Goal: Task Accomplishment & Management: Use online tool/utility

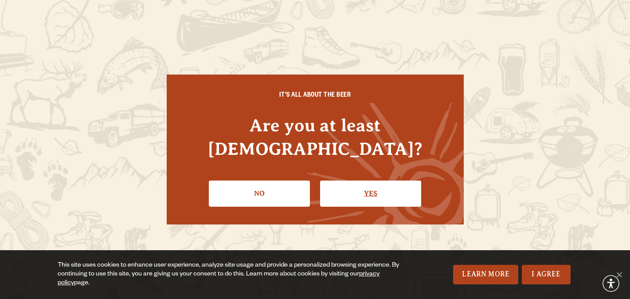
click at [368, 184] on link "Yes" at bounding box center [370, 193] width 101 height 26
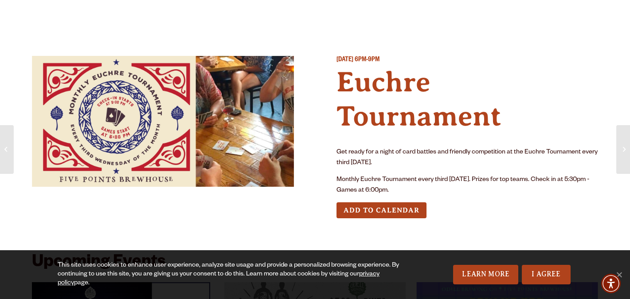
click at [373, 184] on p "Monthly Euchre Tournament every third [DATE]. Prizes for top teams. Check in at…" at bounding box center [467, 185] width 262 height 21
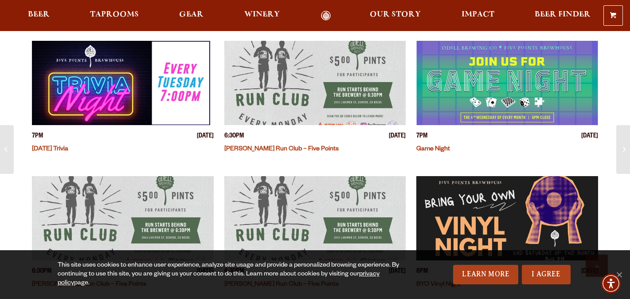
scroll to position [1133, 0]
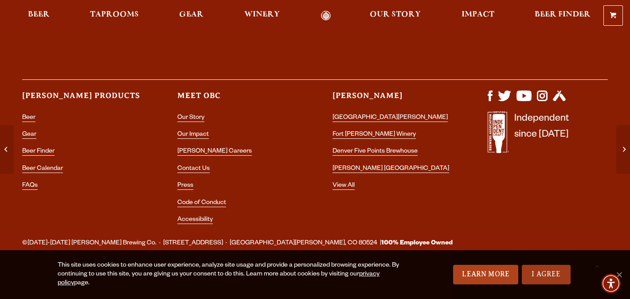
click at [536, 269] on link "I Agree" at bounding box center [546, 275] width 49 height 20
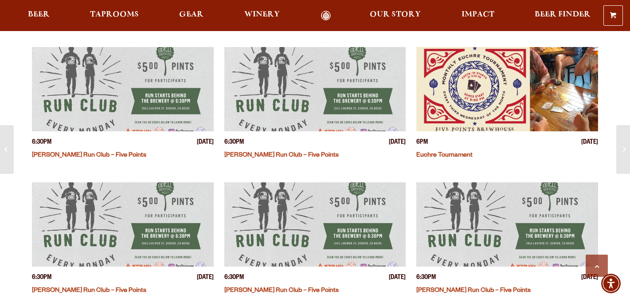
scroll to position [493, 0]
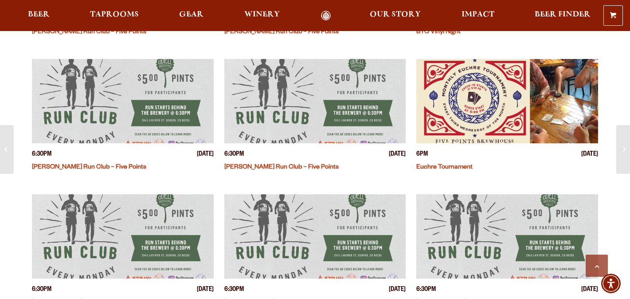
click at [488, 83] on img "View event details" at bounding box center [507, 101] width 182 height 84
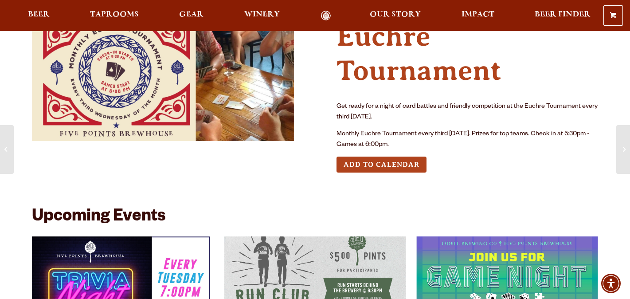
scroll to position [46, 0]
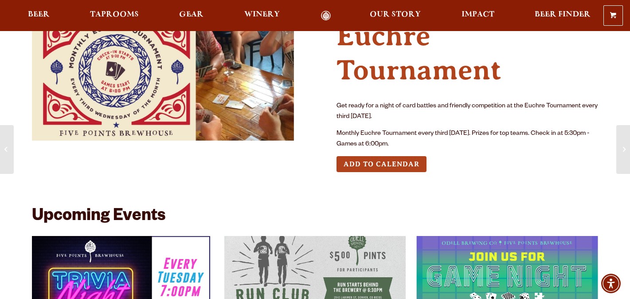
click at [391, 165] on button "Add to Calendar" at bounding box center [381, 164] width 90 height 16
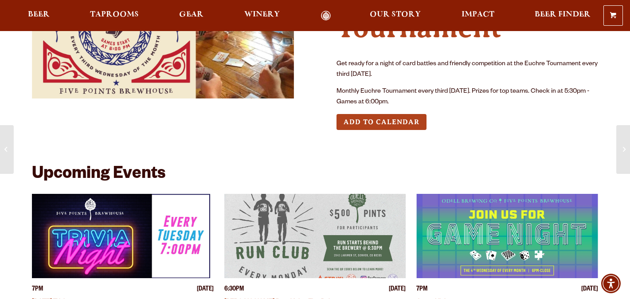
scroll to position [83, 0]
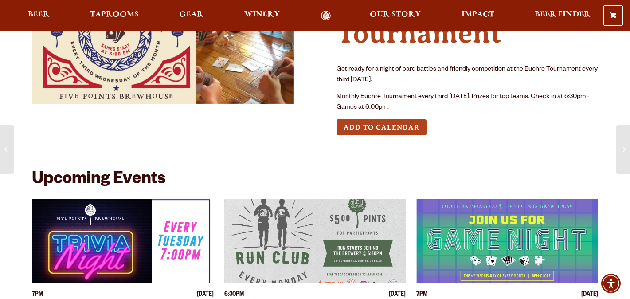
click at [375, 130] on button "Add to Calendar" at bounding box center [381, 127] width 90 height 16
click at [377, 127] on button "Add to Calendar" at bounding box center [381, 127] width 90 height 16
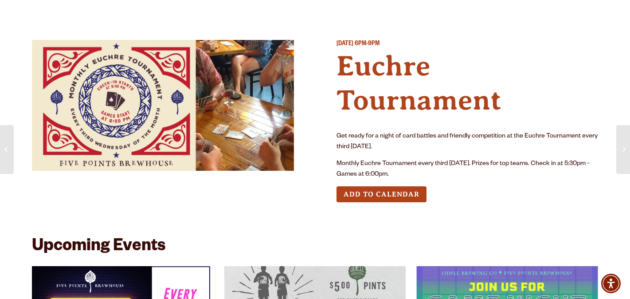
scroll to position [0, 0]
